Goal: Transaction & Acquisition: Purchase product/service

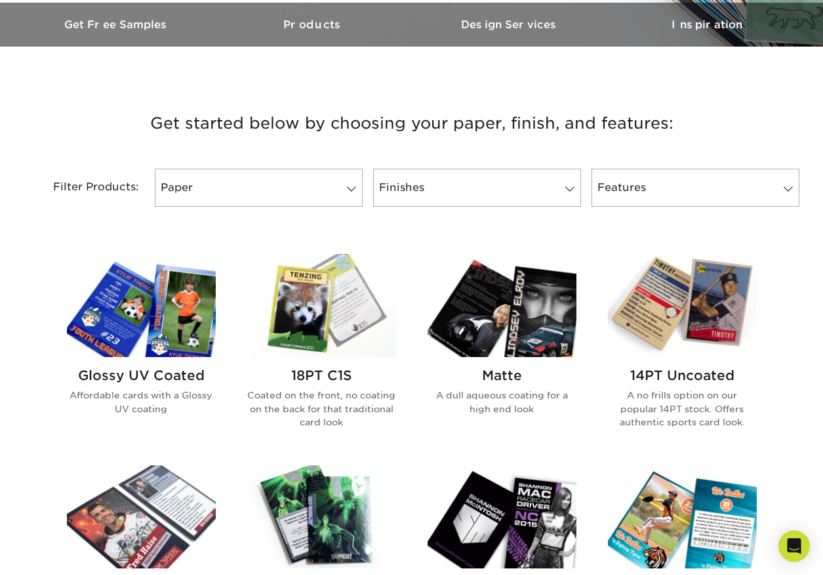
scroll to position [477, 0]
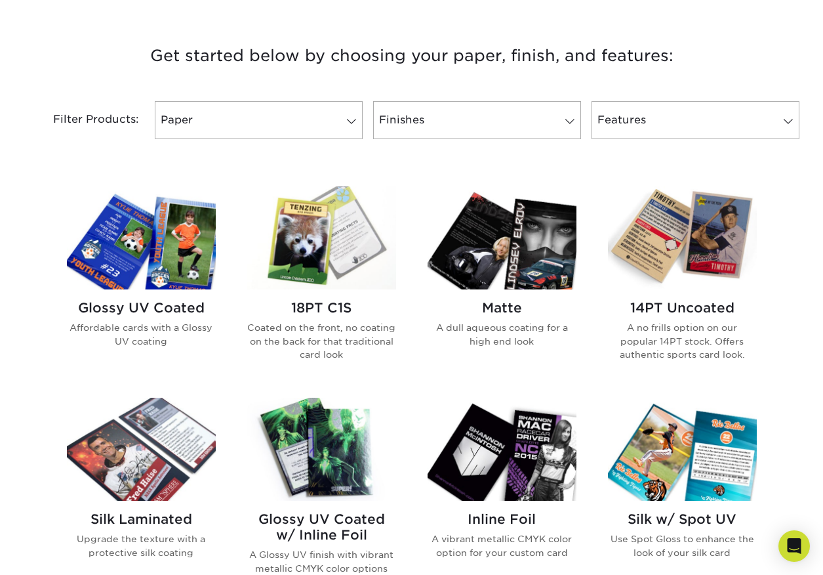
click at [697, 306] on h2 "14PT Uncoated" at bounding box center [682, 308] width 149 height 16
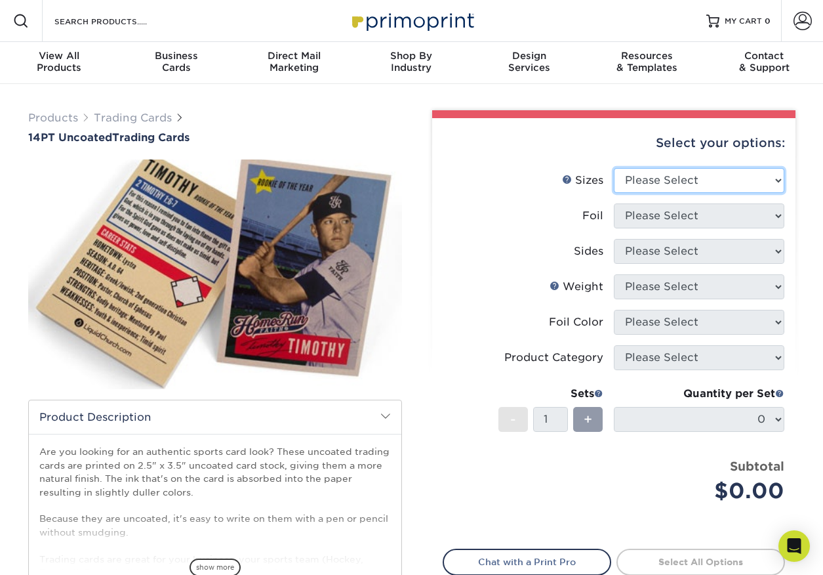
click at [740, 184] on select "Please Select 2.5" x 3.5"" at bounding box center [699, 180] width 171 height 25
select select "2.50x3.50"
click at [614, 168] on select "Please Select 2.5" x 3.5"" at bounding box center [699, 180] width 171 height 25
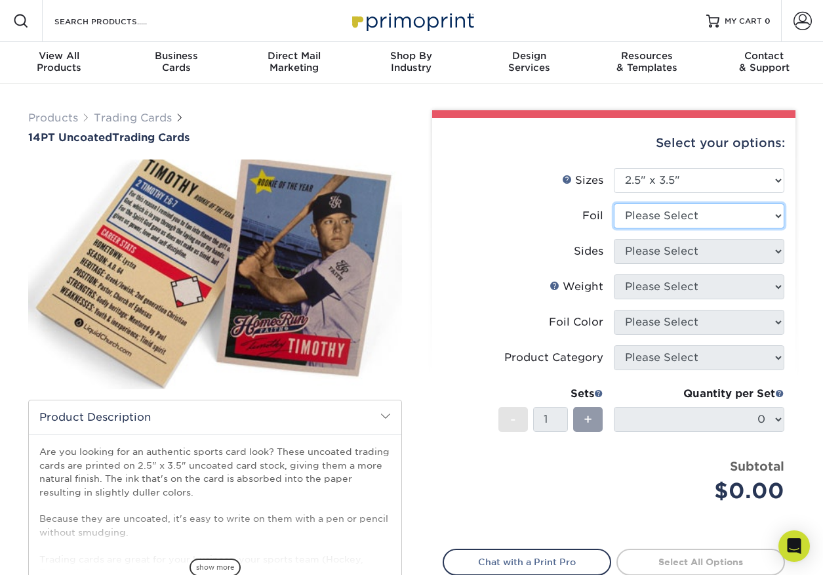
click at [697, 211] on select "Please Select Yes No" at bounding box center [699, 215] width 171 height 25
select select "0"
click at [614, 203] on select "Please Select Yes No" at bounding box center [699, 215] width 171 height 25
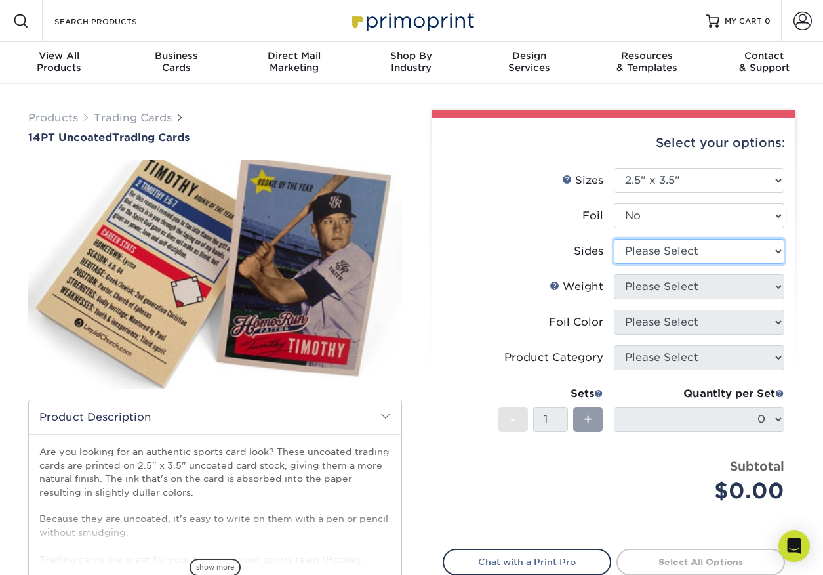
click at [698, 253] on select "Please Select Print Both Sides Print Front Only" at bounding box center [699, 251] width 171 height 25
select select "32d3c223-f82c-492b-b915-ba065a00862f"
click at [614, 239] on select "Please Select Print Both Sides Print Front Only" at bounding box center [699, 251] width 171 height 25
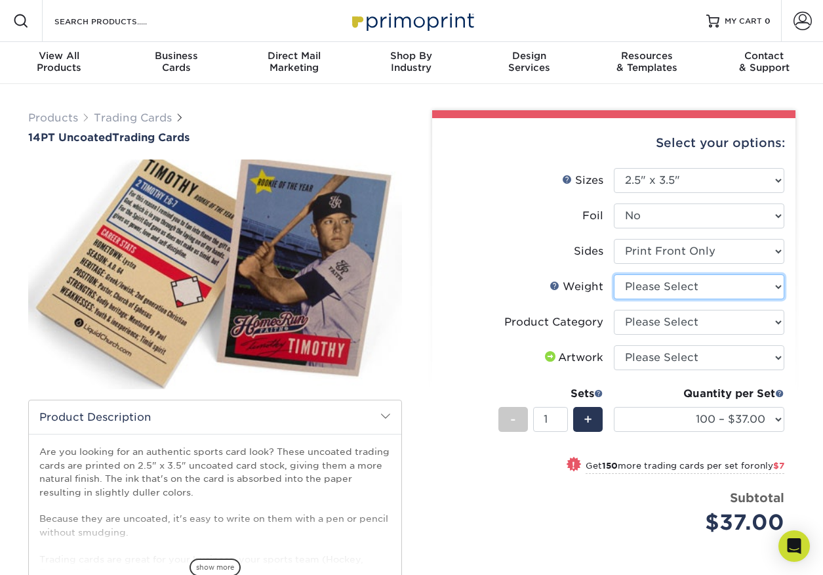
click at [660, 287] on select "Please Select 14PT Uncoated" at bounding box center [699, 286] width 171 height 25
select select "14PT Uncoated"
click at [614, 274] on select "Please Select 14PT Uncoated" at bounding box center [699, 286] width 171 height 25
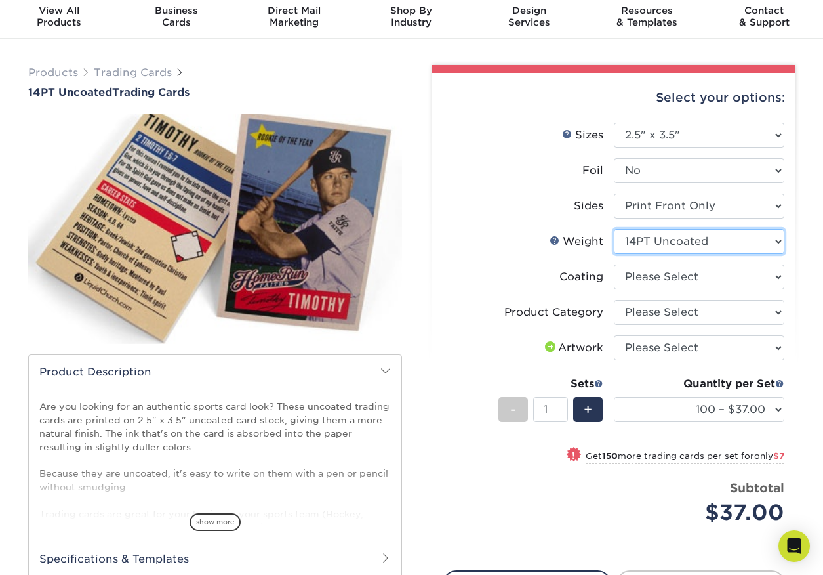
scroll to position [51, 0]
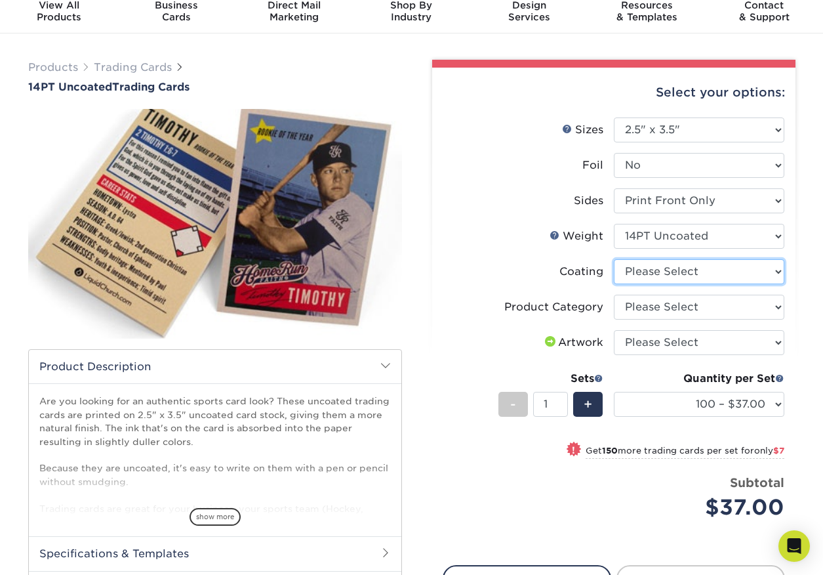
click at [686, 274] on select at bounding box center [699, 271] width 171 height 25
select select "3e7618de-abca-4bda-9f97-8b9129e913d8"
click at [614, 259] on select at bounding box center [699, 271] width 171 height 25
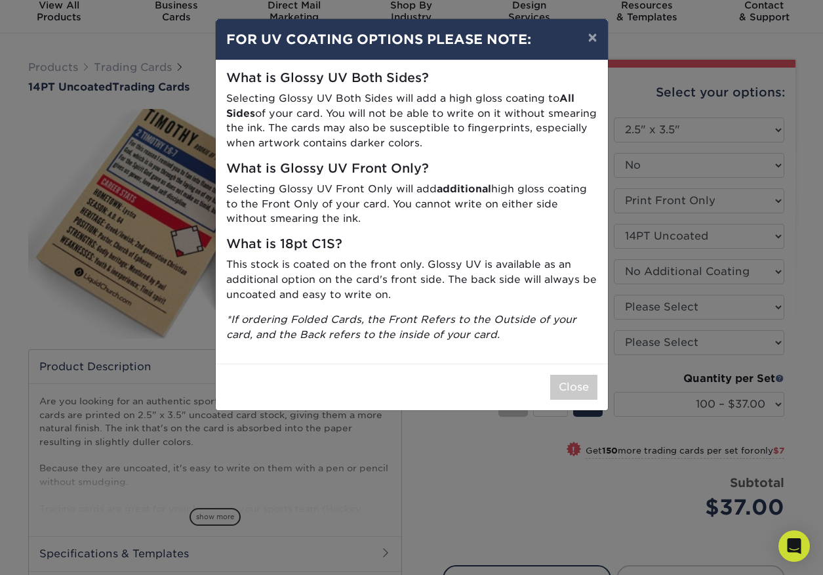
click at [577, 70] on div "What is Glossy UV Both Sides? Selecting Glossy UV Both Sides will add a high gl…" at bounding box center [412, 211] width 392 height 303
click at [594, 41] on button "×" at bounding box center [592, 37] width 30 height 37
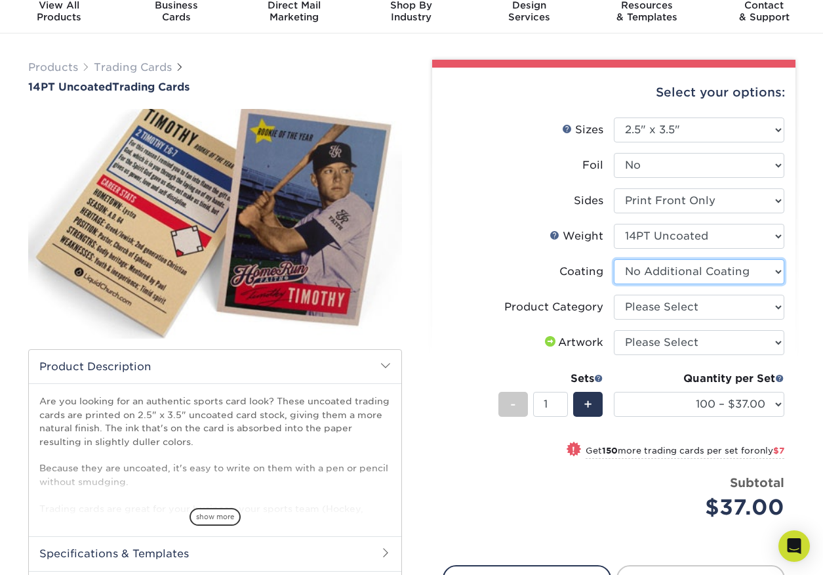
click at [718, 268] on select at bounding box center [699, 271] width 171 height 25
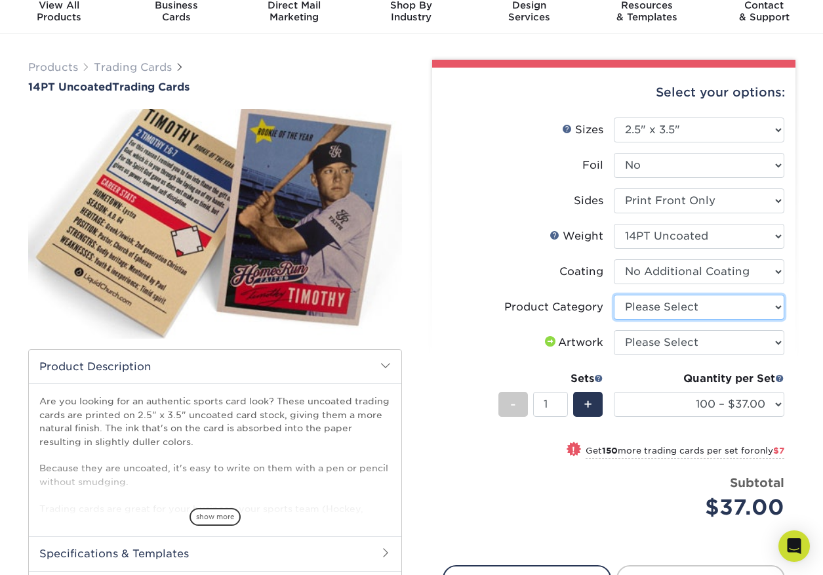
click at [693, 306] on select "Please Select Trading Cards" at bounding box center [699, 307] width 171 height 25
select select "c2f9bce9-36c2-409d-b101-c29d9d031e18"
click at [614, 295] on select "Please Select Trading Cards" at bounding box center [699, 307] width 171 height 25
click at [695, 342] on select "Please Select I will upload files I need a design - $100" at bounding box center [699, 342] width 171 height 25
select select "upload"
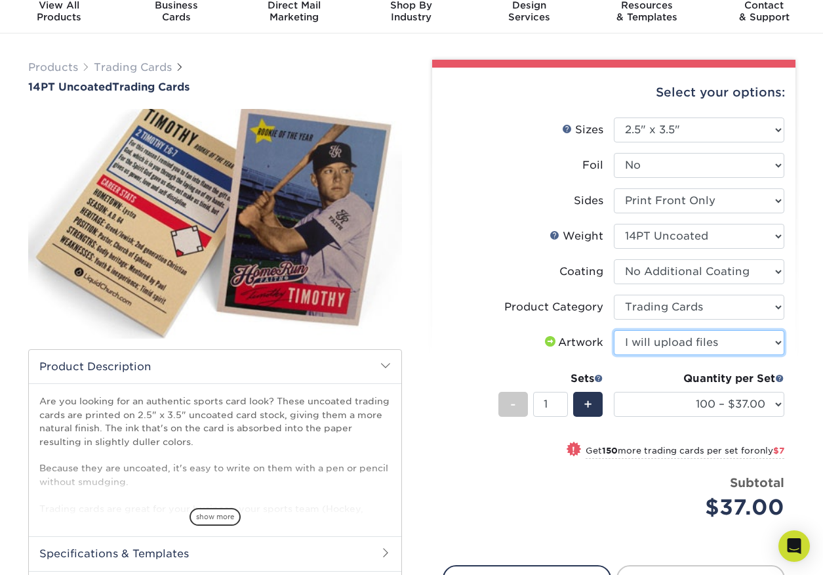
click at [614, 330] on select "Please Select I will upload files I need a design - $100" at bounding box center [699, 342] width 171 height 25
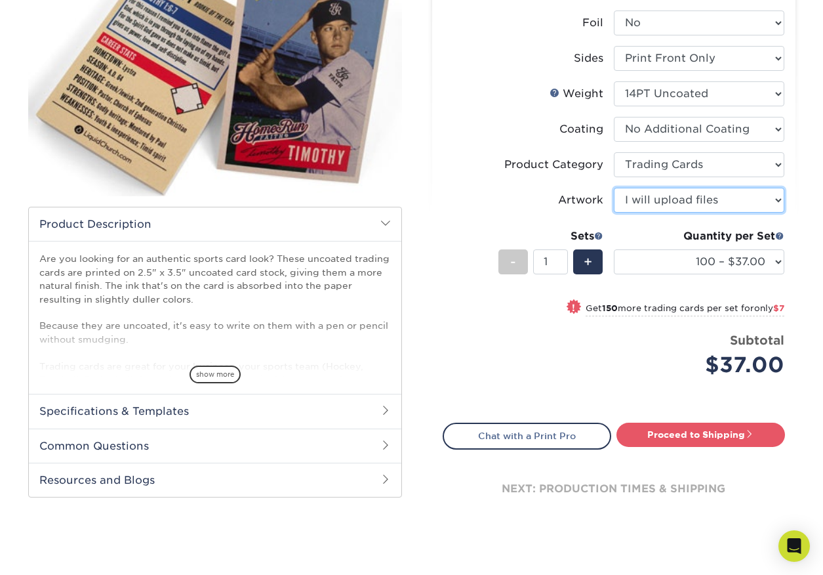
scroll to position [195, 0]
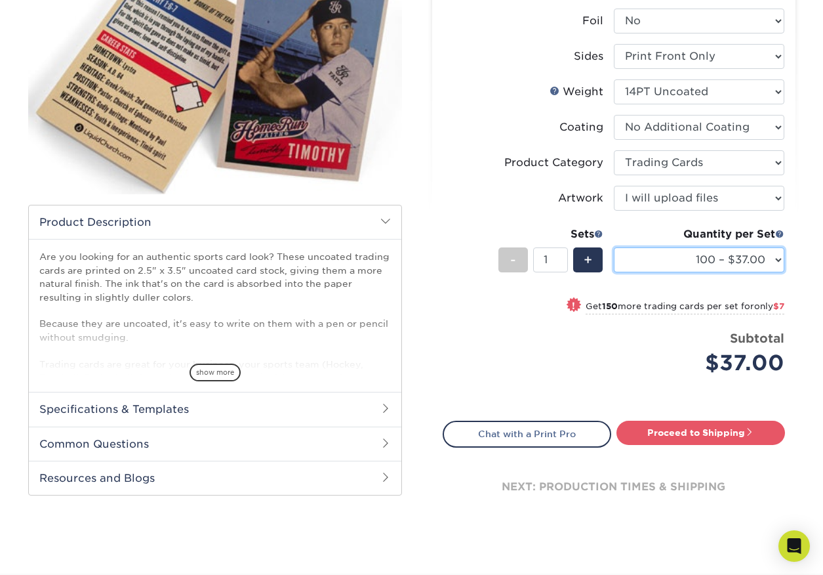
click at [761, 258] on select "100 – $37.00 250 – $44.00 500 – $47.00 1000 – $74.00 2500 – $145.00 5000 – $192…" at bounding box center [699, 259] width 171 height 25
click at [214, 376] on span "show more" at bounding box center [215, 372] width 51 height 18
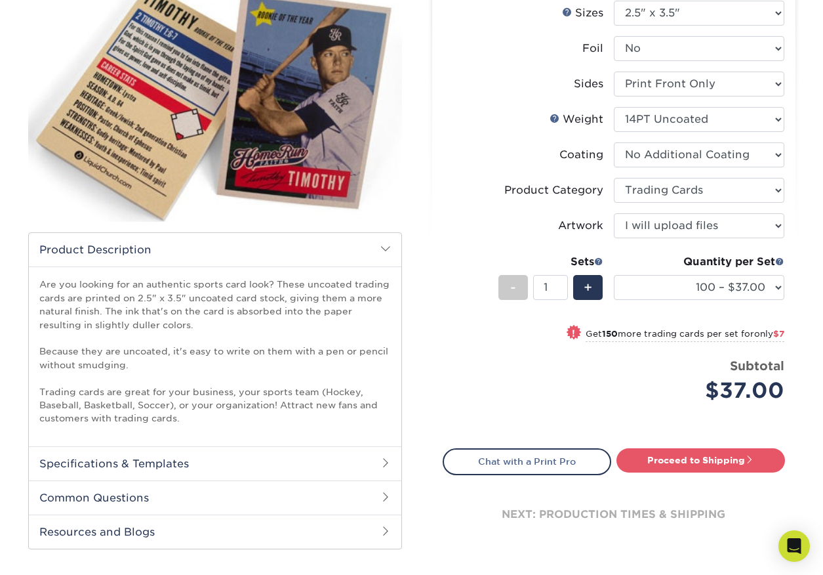
scroll to position [256, 0]
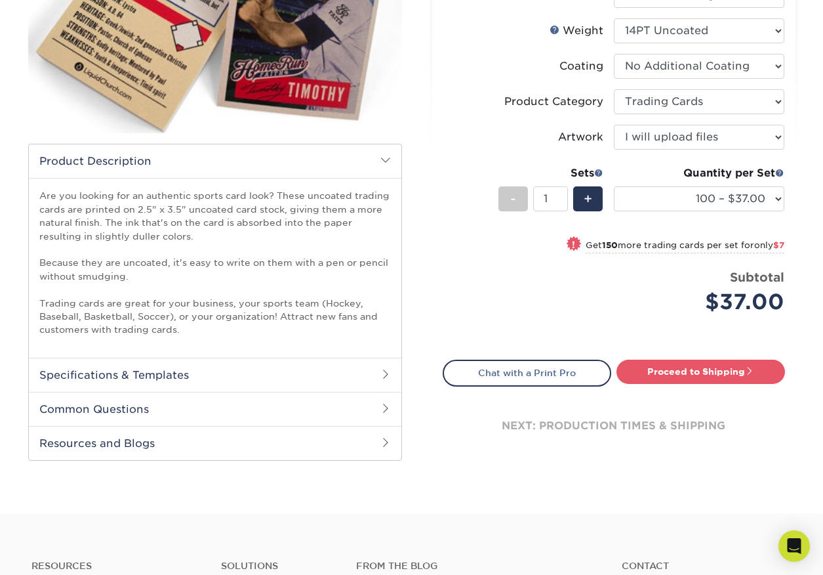
click at [282, 367] on h2 "Specifications & Templates" at bounding box center [215, 374] width 373 height 34
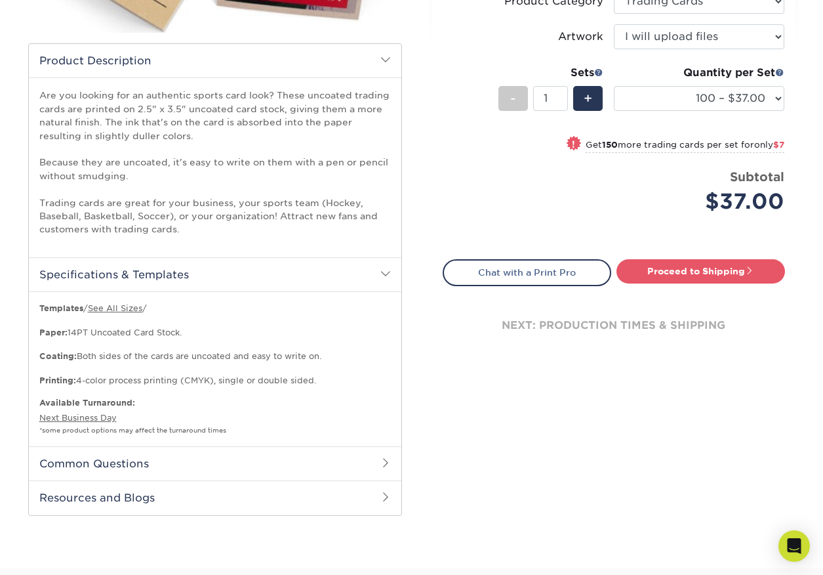
scroll to position [359, 0]
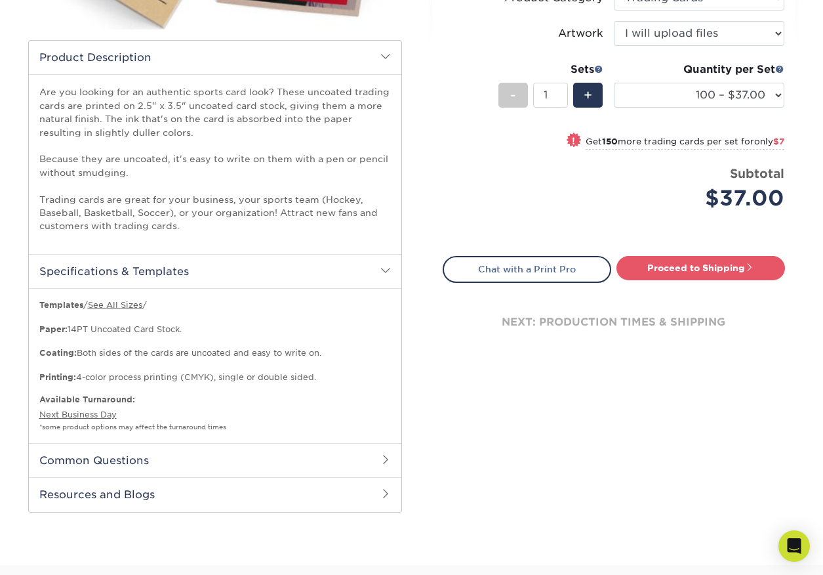
click at [239, 450] on h2 "Common Questions" at bounding box center [215, 460] width 373 height 34
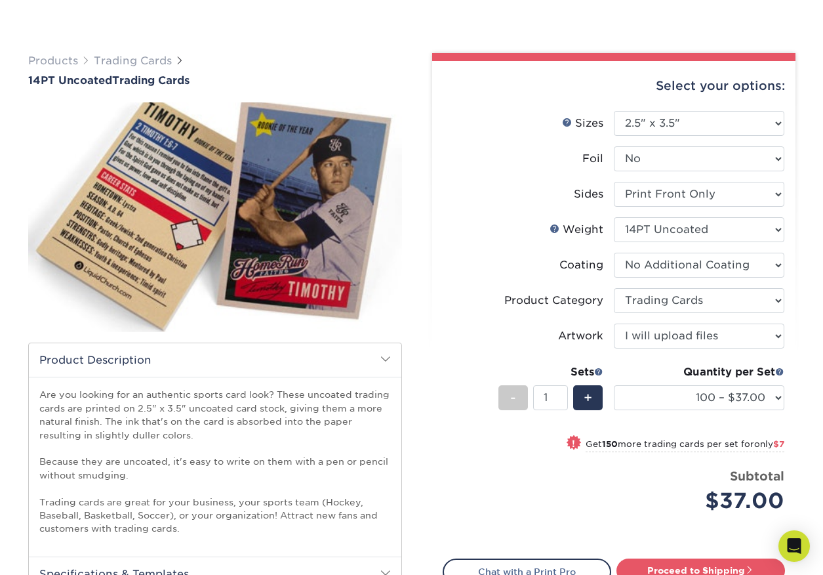
scroll to position [77, 0]
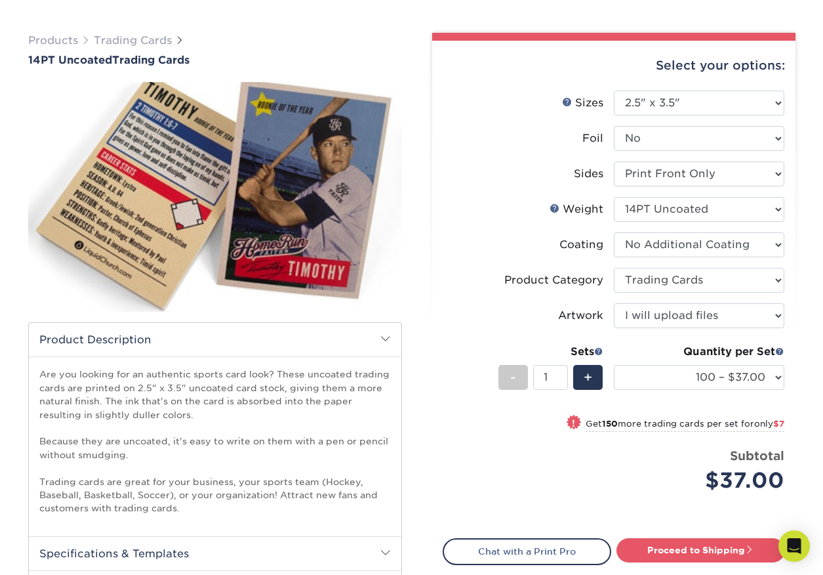
click at [784, 350] on ul "Sizes Help Sizes Please Select 2.5" x 3.5" Foil Yes No -" at bounding box center [614, 302] width 342 height 422
click at [780, 348] on span at bounding box center [779, 350] width 9 height 9
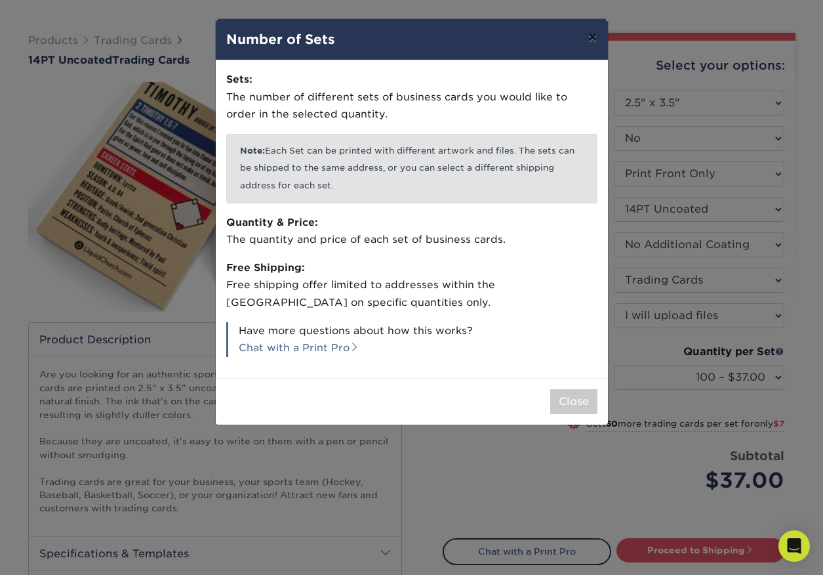
click at [588, 45] on button "×" at bounding box center [592, 37] width 30 height 37
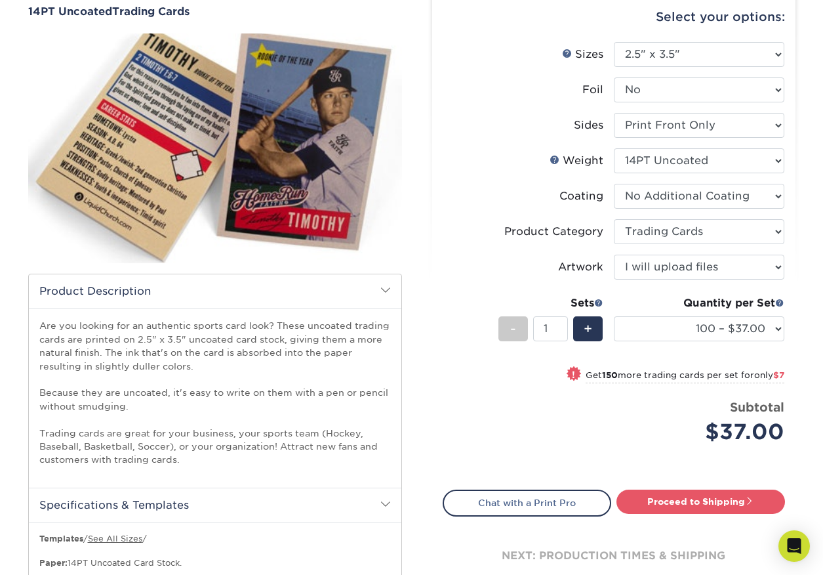
scroll to position [0, 0]
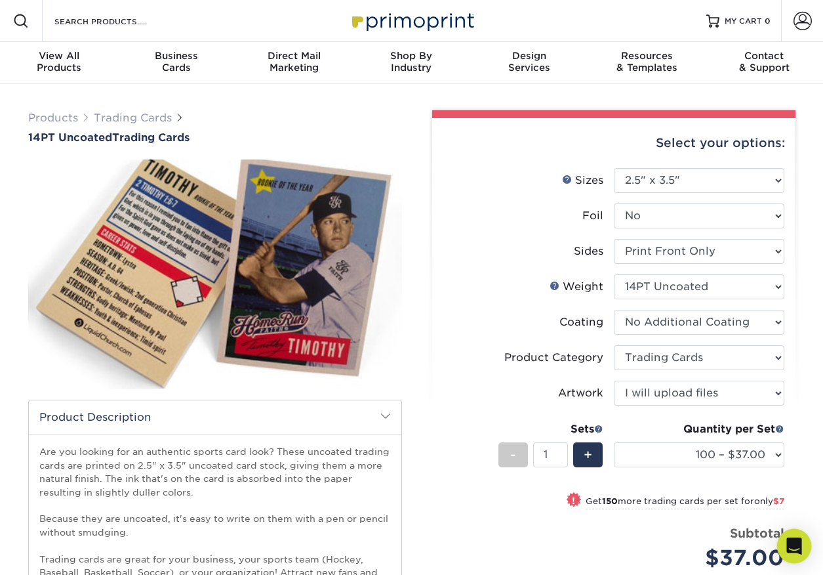
click at [794, 544] on icon "Open Intercom Messenger" at bounding box center [793, 545] width 15 height 17
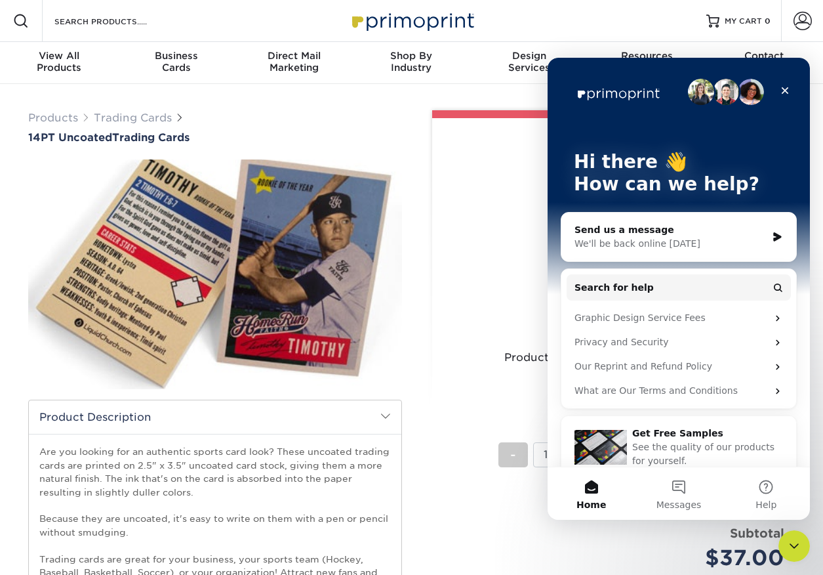
click at [363, 288] on img at bounding box center [215, 274] width 374 height 258
click at [785, 87] on icon "Close" at bounding box center [785, 90] width 10 height 10
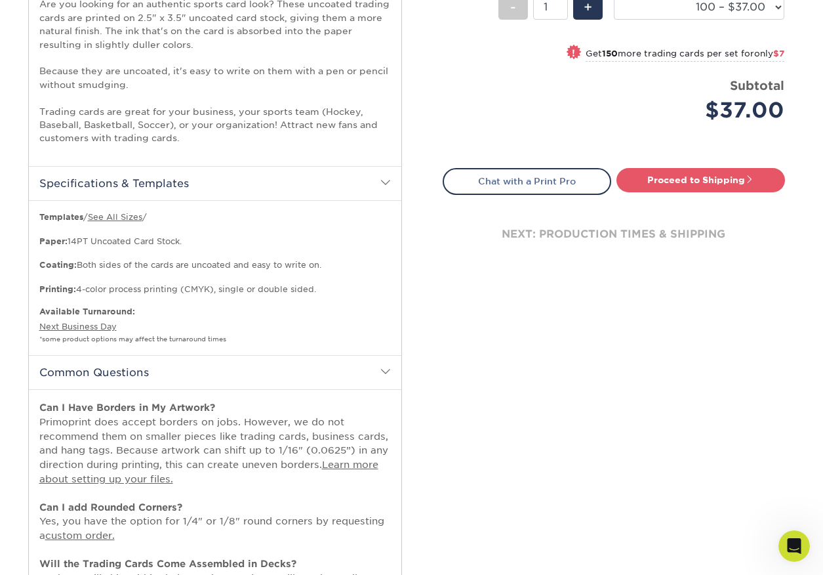
scroll to position [463, 0]
